Goal: Navigation & Orientation: Find specific page/section

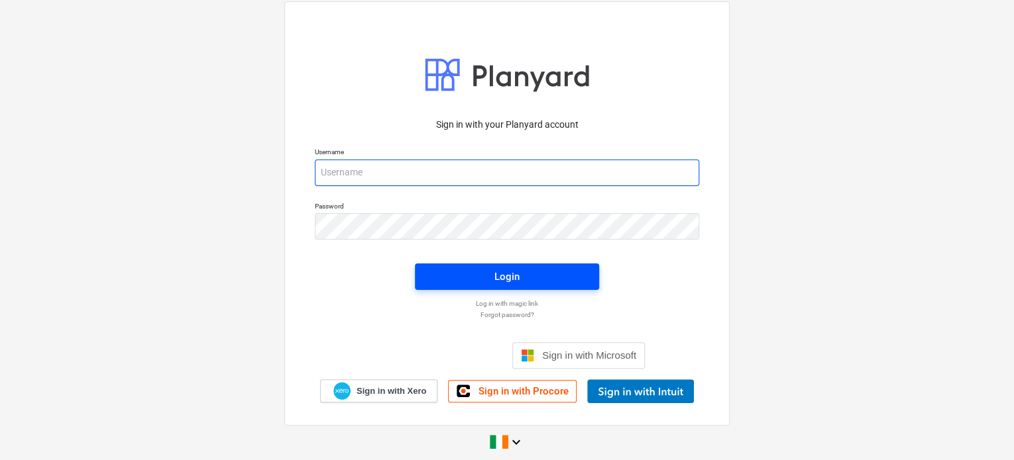
type input "[PERSON_NAME][EMAIL_ADDRESS][DOMAIN_NAME]"
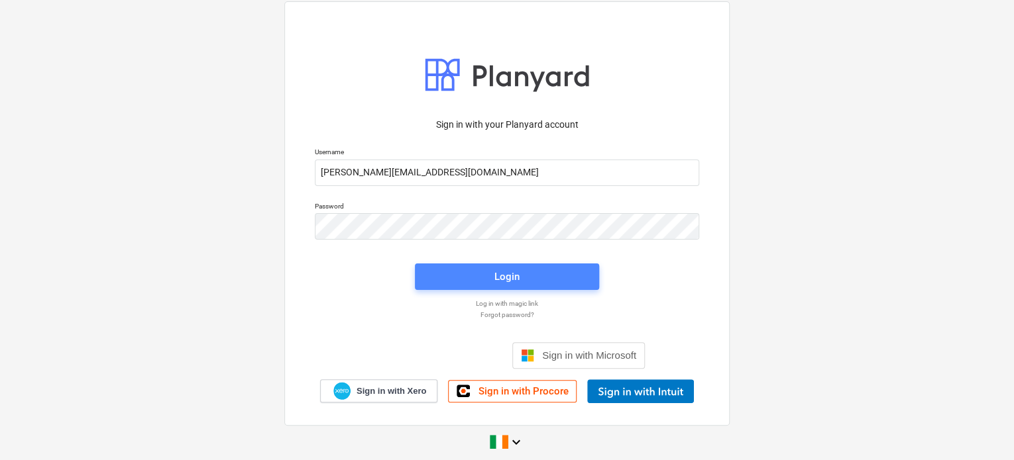
click at [452, 274] on span "Login" at bounding box center [507, 276] width 152 height 17
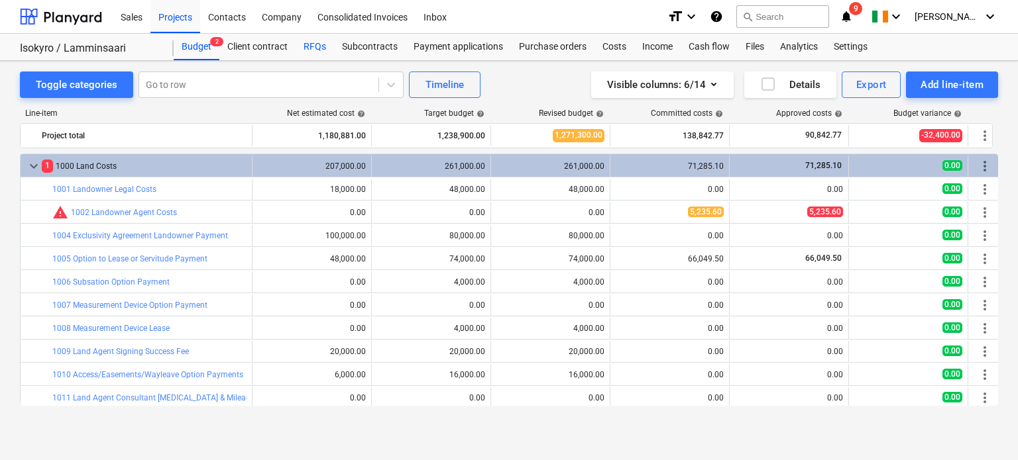
click at [315, 50] on div "RFQs" at bounding box center [314, 47] width 38 height 27
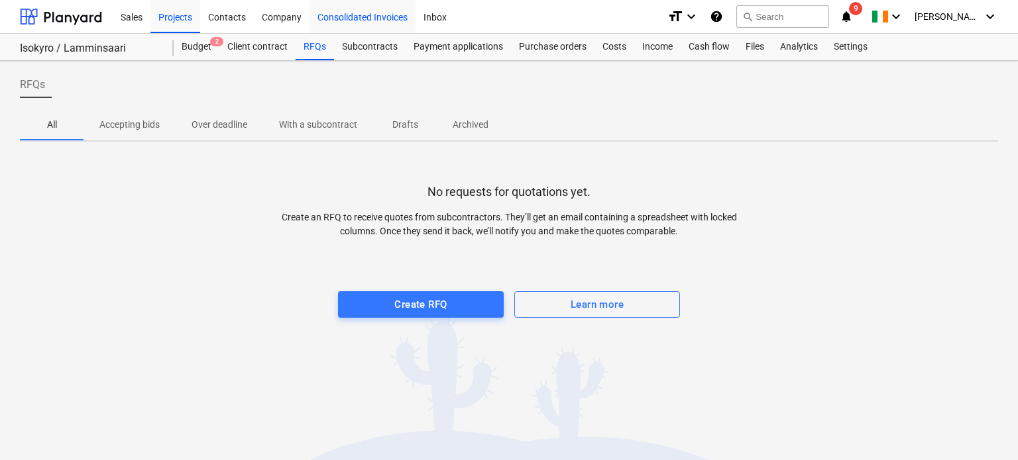
click at [364, 42] on div "Subcontracts" at bounding box center [370, 47] width 72 height 27
click at [362, 47] on div "Subcontracts" at bounding box center [370, 47] width 72 height 27
